Goal: Navigation & Orientation: Find specific page/section

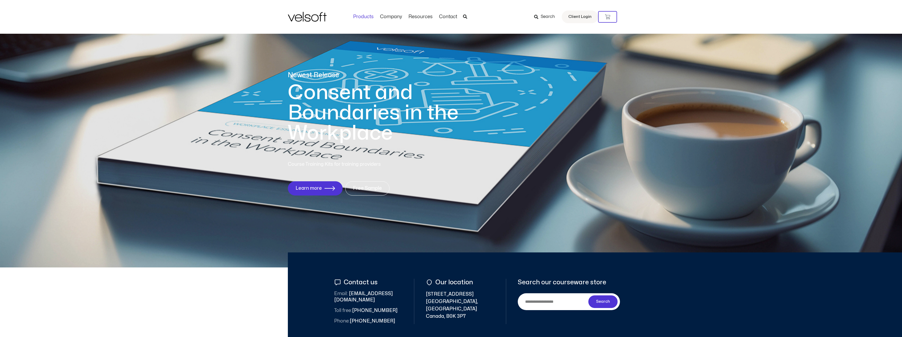
click at [364, 16] on link "Products" at bounding box center [363, 17] width 27 height 6
